Goal: Task Accomplishment & Management: Use online tool/utility

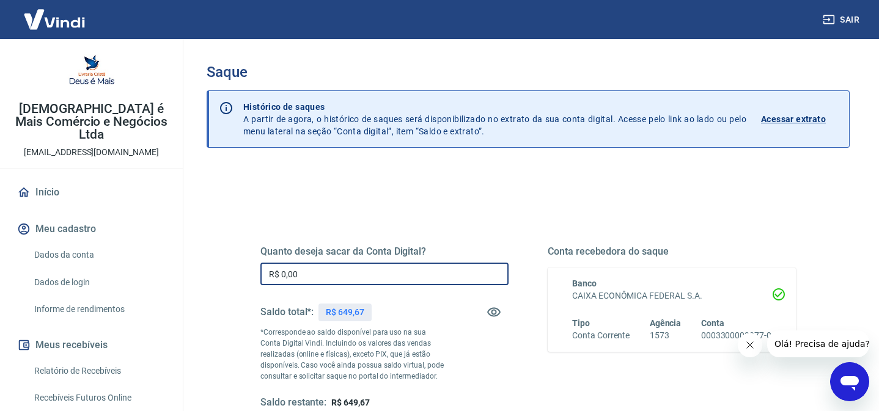
drag, startPoint x: 300, startPoint y: 273, endPoint x: 246, endPoint y: 273, distance: 53.8
click at [246, 273] on div "Quanto deseja sacar da Conta Digital? R$ 0,00 ​ Saldo total*: R$ 649,67 *Corres…" at bounding box center [528, 334] width 565 height 284
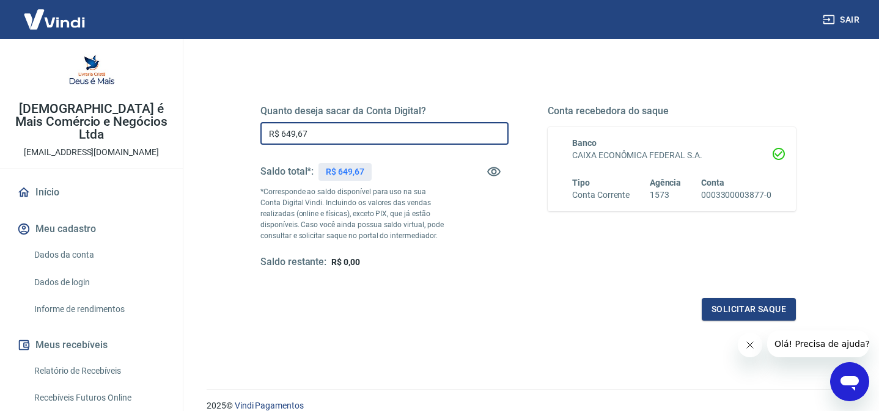
scroll to position [148, 0]
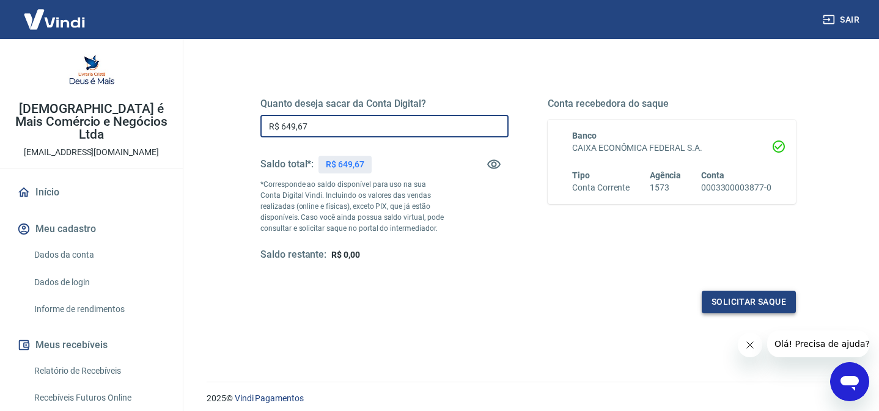
type input "R$ 649,67"
click at [732, 299] on button "Solicitar saque" at bounding box center [748, 302] width 94 height 23
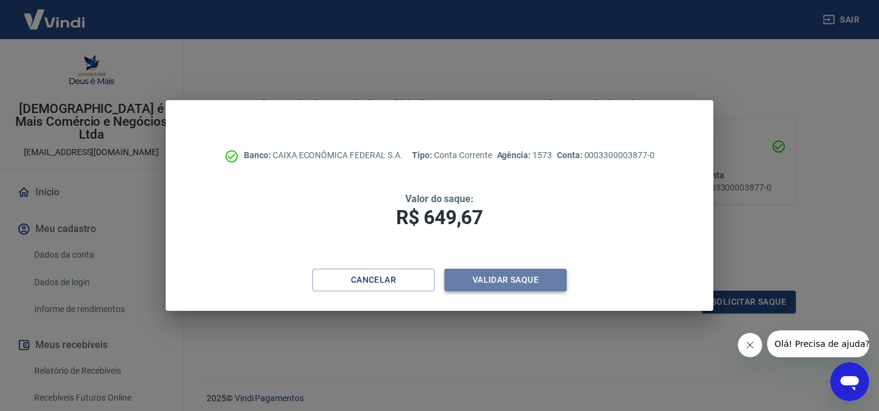
click at [486, 279] on button "Validar saque" at bounding box center [505, 280] width 122 height 23
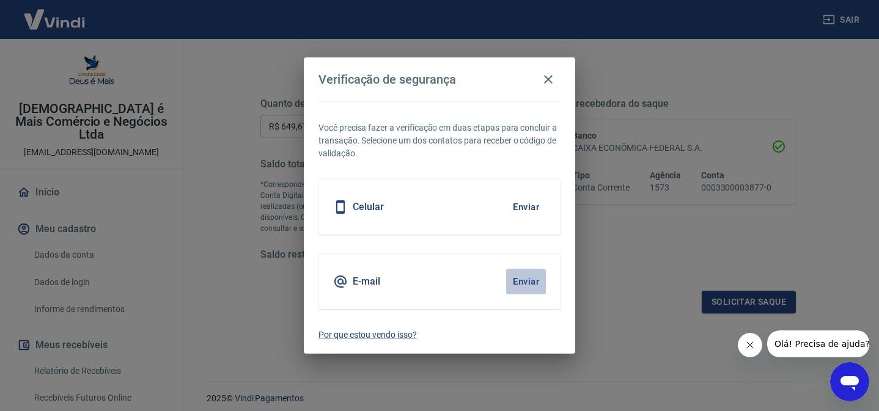
click at [520, 281] on button "Enviar" at bounding box center [526, 282] width 40 height 26
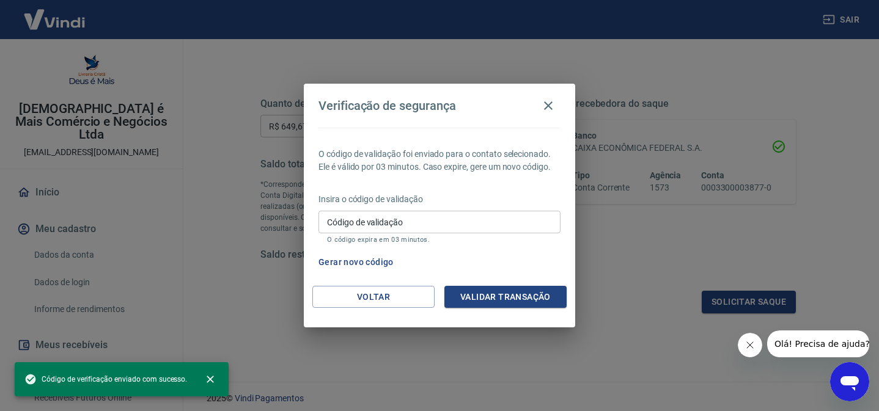
click at [345, 220] on input "Código de validação" at bounding box center [439, 222] width 242 height 23
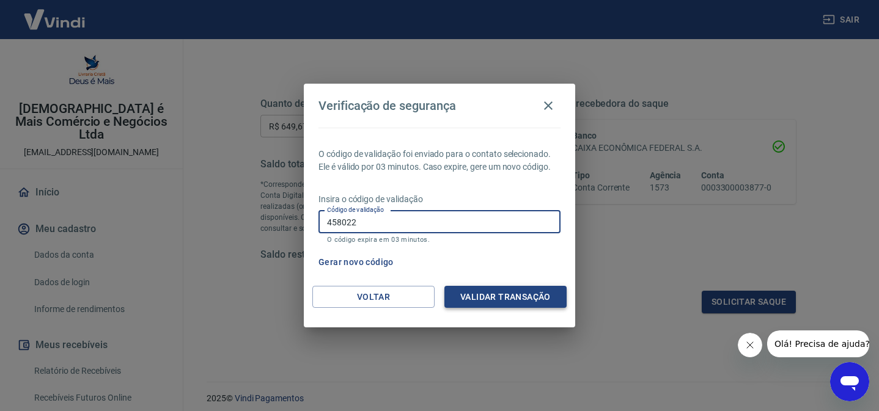
type input "458022"
click at [481, 293] on button "Validar transação" at bounding box center [505, 297] width 122 height 23
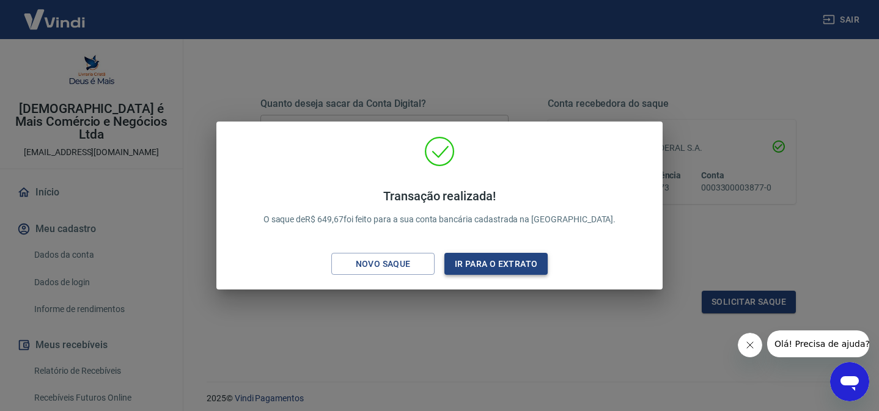
click at [496, 265] on button "Ir para o extrato" at bounding box center [495, 264] width 103 height 23
